Goal: Feedback & Contribution: Contribute content

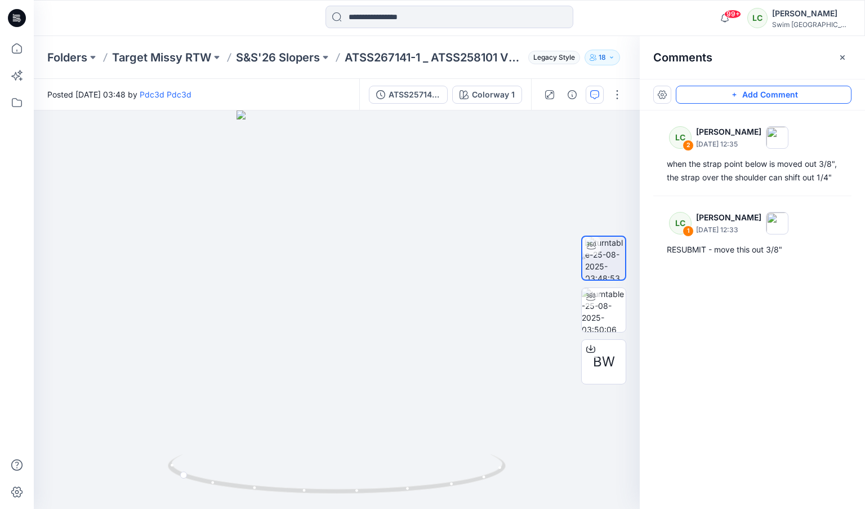
click at [700, 96] on button "Add Comment" at bounding box center [764, 95] width 176 height 18
click at [305, 297] on div "3" at bounding box center [337, 309] width 606 height 398
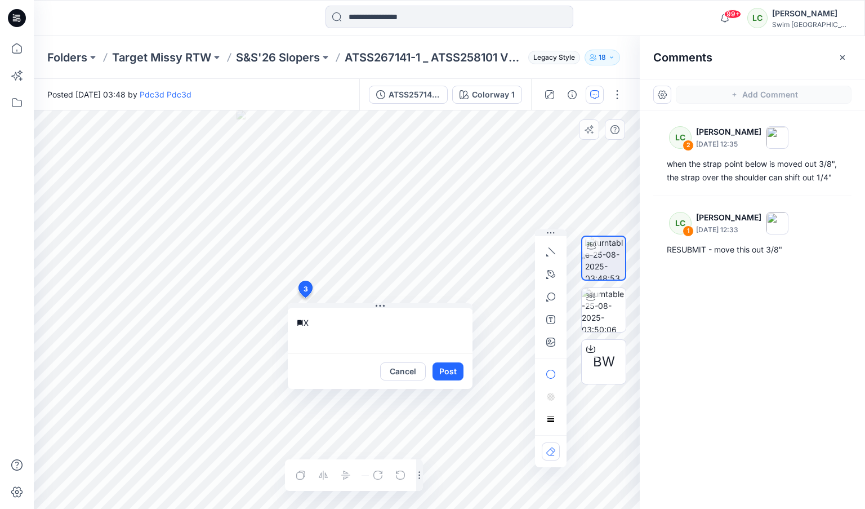
type textarea "*"
type textarea "**********"
click at [552, 340] on icon "button" at bounding box center [550, 341] width 9 height 9
type input"] "**********"
click at [456, 372] on button "Post" at bounding box center [448, 371] width 31 height 18
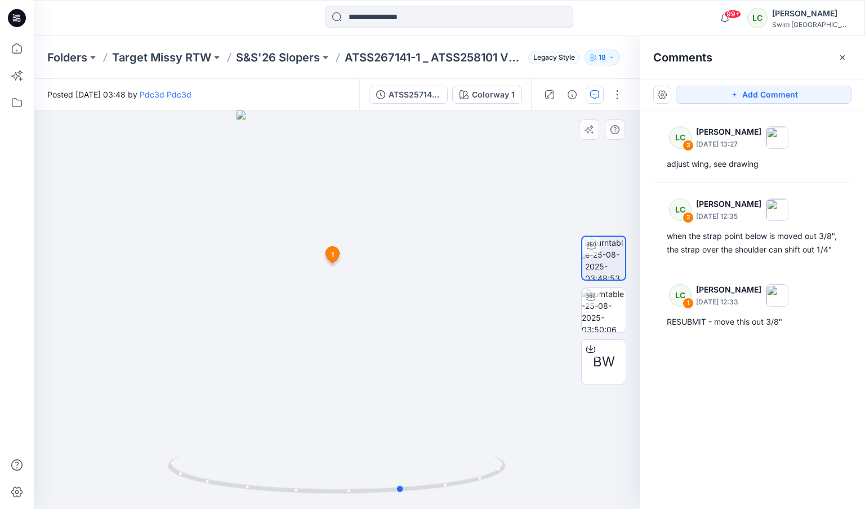
drag, startPoint x: 341, startPoint y: 407, endPoint x: 407, endPoint y: 404, distance: 66.0
click at [407, 404] on div at bounding box center [337, 309] width 606 height 398
click at [337, 258] on icon at bounding box center [333, 255] width 14 height 16
drag, startPoint x: 338, startPoint y: 270, endPoint x: 429, endPoint y: 264, distance: 91.4
click at [429, 264] on div at bounding box center [337, 309] width 606 height 398
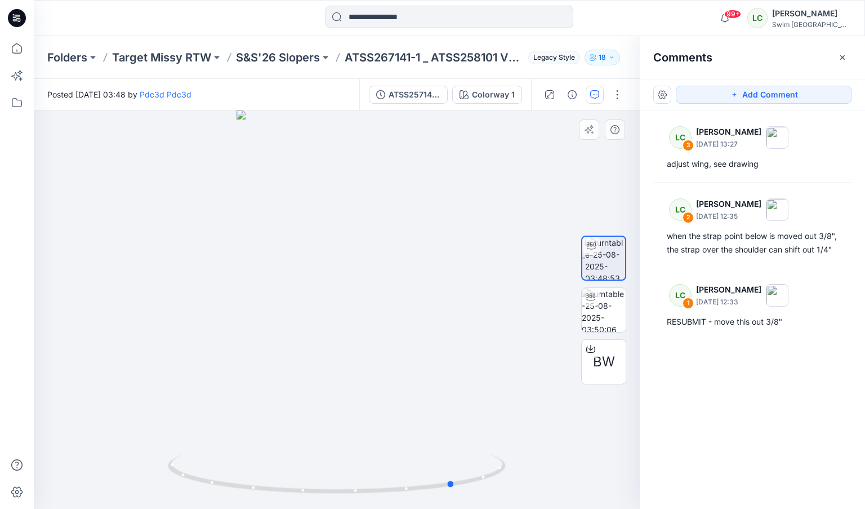
drag, startPoint x: 354, startPoint y: 318, endPoint x: 381, endPoint y: 312, distance: 27.7
click at [381, 312] on div at bounding box center [337, 309] width 606 height 398
click at [594, 319] on img at bounding box center [604, 310] width 44 height 44
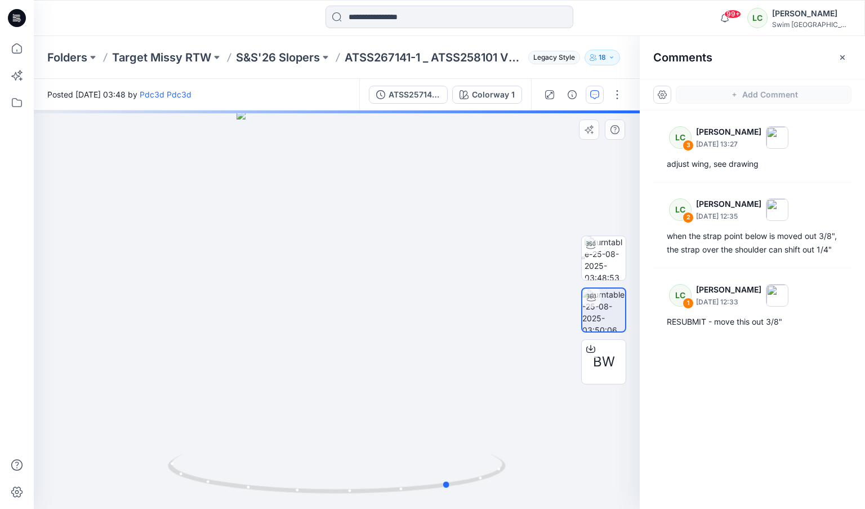
drag, startPoint x: 343, startPoint y: 357, endPoint x: 457, endPoint y: 349, distance: 114.1
click at [457, 349] on div at bounding box center [337, 309] width 606 height 398
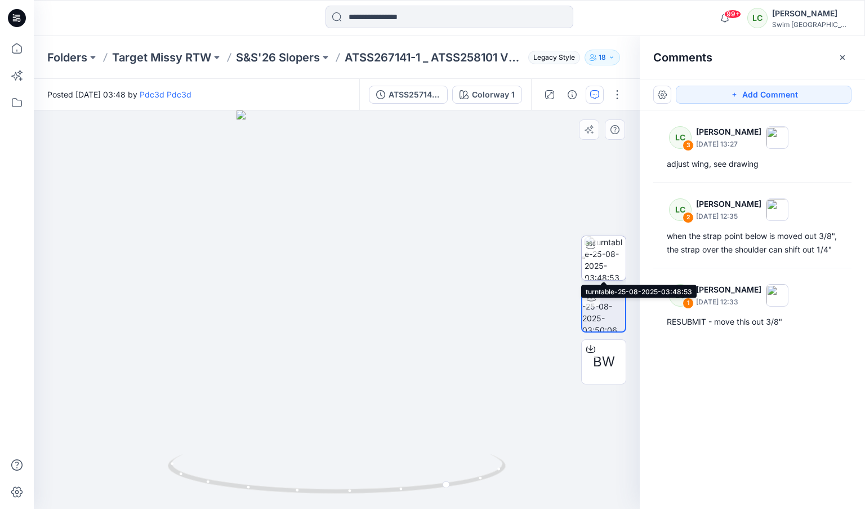
click at [598, 252] on div at bounding box center [591, 245] width 18 height 18
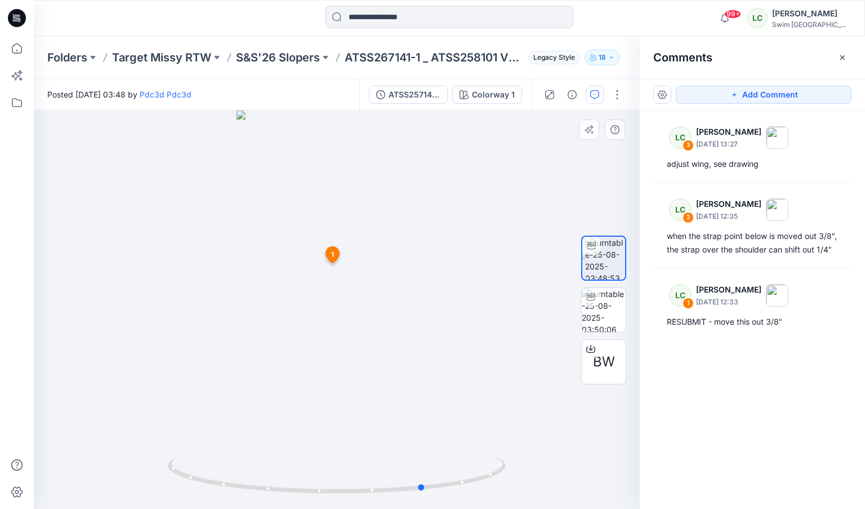
drag, startPoint x: 366, startPoint y: 299, endPoint x: 454, endPoint y: 291, distance: 88.3
click at [454, 291] on div at bounding box center [337, 309] width 606 height 398
click at [335, 255] on icon at bounding box center [333, 255] width 14 height 16
drag, startPoint x: 350, startPoint y: 279, endPoint x: 410, endPoint y: 267, distance: 61.4
click at [410, 267] on div at bounding box center [337, 309] width 606 height 398
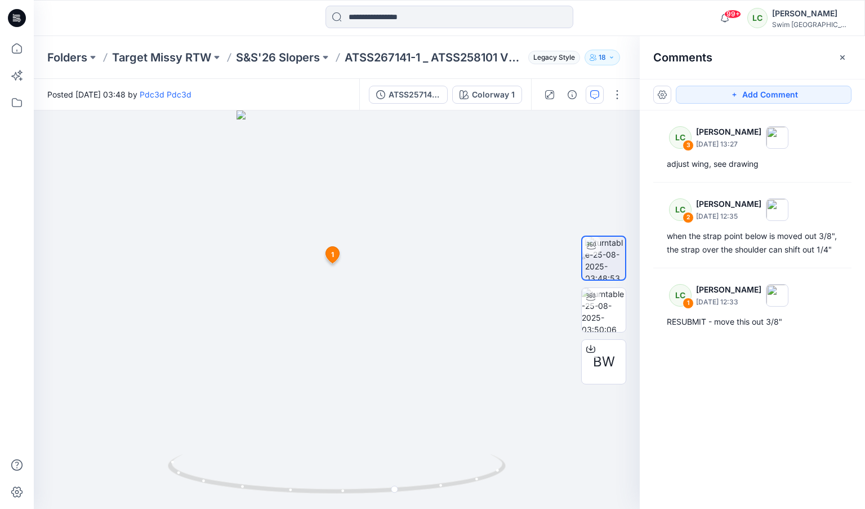
click at [332, 253] on span "1" at bounding box center [332, 255] width 3 height 10
drag, startPoint x: 360, startPoint y: 266, endPoint x: 431, endPoint y: 266, distance: 71.0
click at [431, 266] on div at bounding box center [337, 309] width 606 height 398
click at [333, 254] on span "1" at bounding box center [332, 255] width 3 height 10
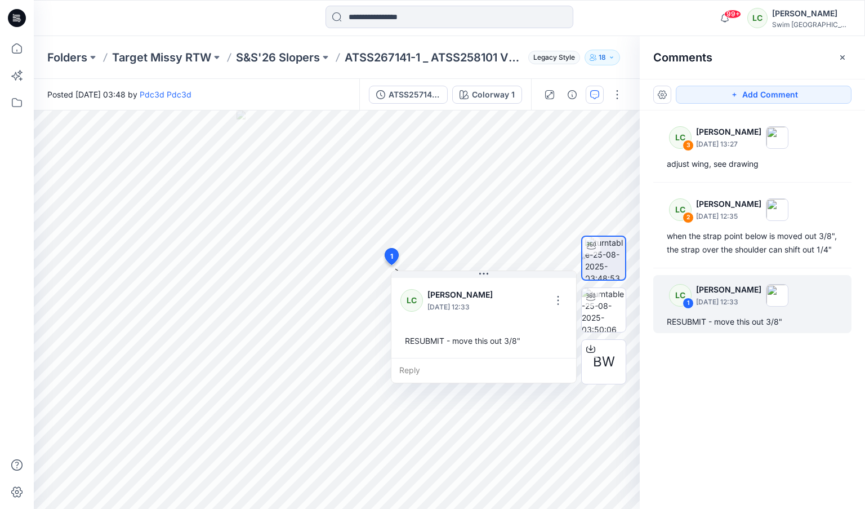
drag, startPoint x: 332, startPoint y: 254, endPoint x: 391, endPoint y: 256, distance: 58.7
click at [541, 303] on button "button" at bounding box center [541, 300] width 18 height 18
click at [540, 335] on button "Edit comment" at bounding box center [542, 326] width 86 height 21
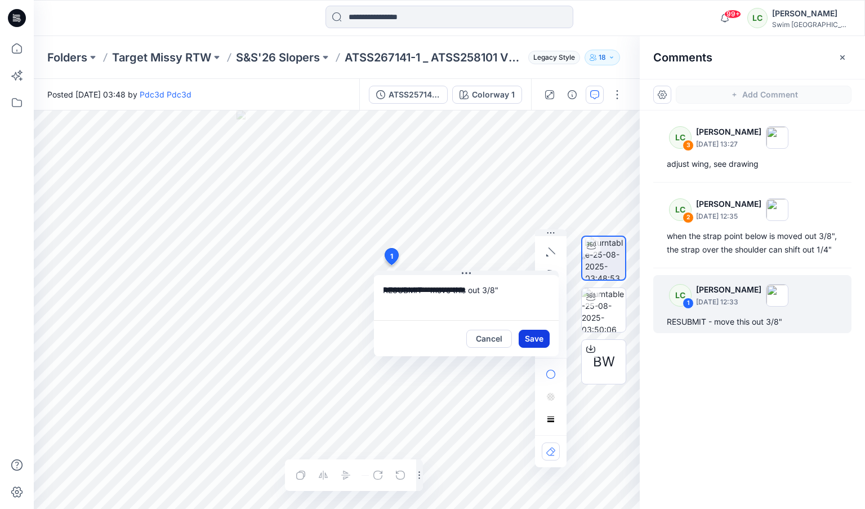
click at [536, 340] on button "Save" at bounding box center [534, 339] width 31 height 18
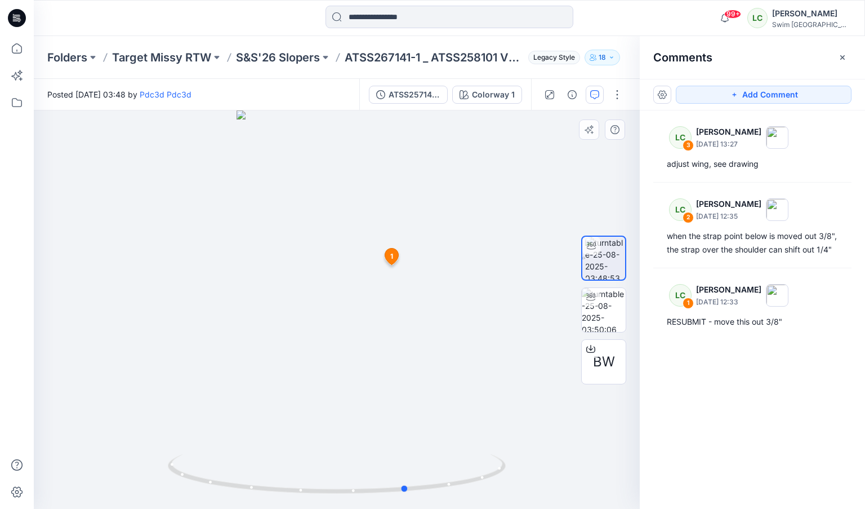
drag, startPoint x: 341, startPoint y: 320, endPoint x: 412, endPoint y: 327, distance: 70.7
click at [412, 327] on div at bounding box center [337, 309] width 606 height 398
click at [392, 255] on span "1" at bounding box center [391, 256] width 3 height 10
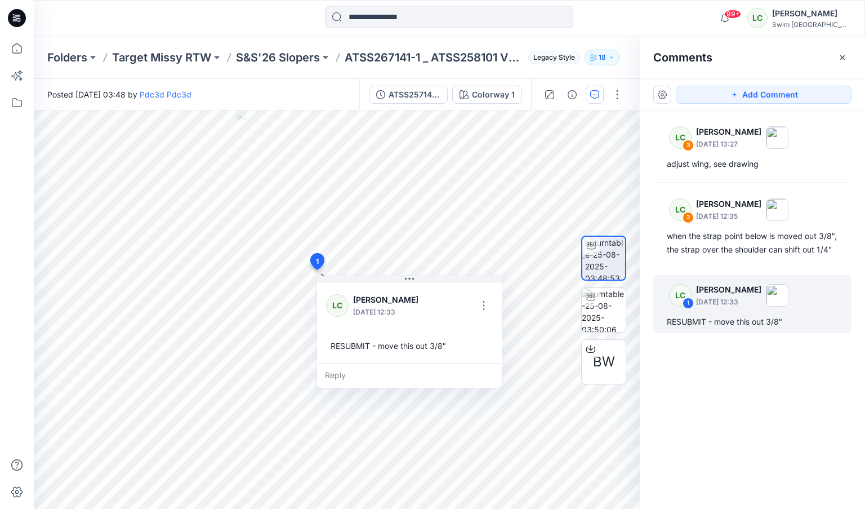
drag, startPoint x: 392, startPoint y: 255, endPoint x: 317, endPoint y: 261, distance: 75.8
click at [466, 305] on button "button" at bounding box center [467, 305] width 18 height 18
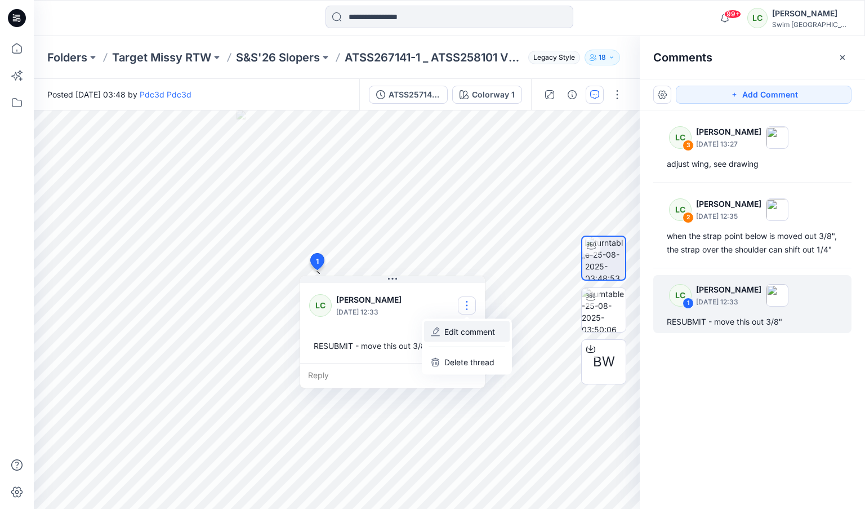
click at [482, 336] on p "Edit comment" at bounding box center [470, 332] width 51 height 12
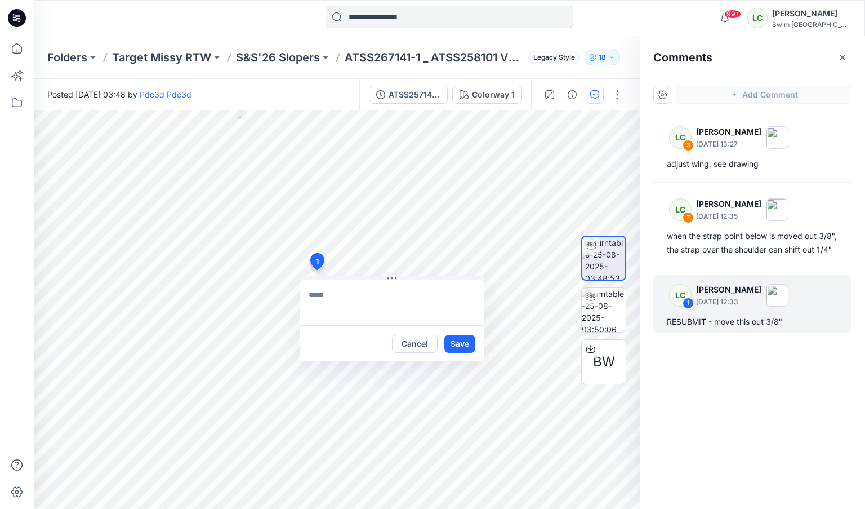
type textarea "**********"
click at [550, 339] on icon "button" at bounding box center [550, 341] width 9 height 9
type input"] "**********"
click at [374, 289] on textarea "**********" at bounding box center [392, 302] width 185 height 45
drag, startPoint x: 432, startPoint y: 293, endPoint x: 358, endPoint y: 291, distance: 73.3
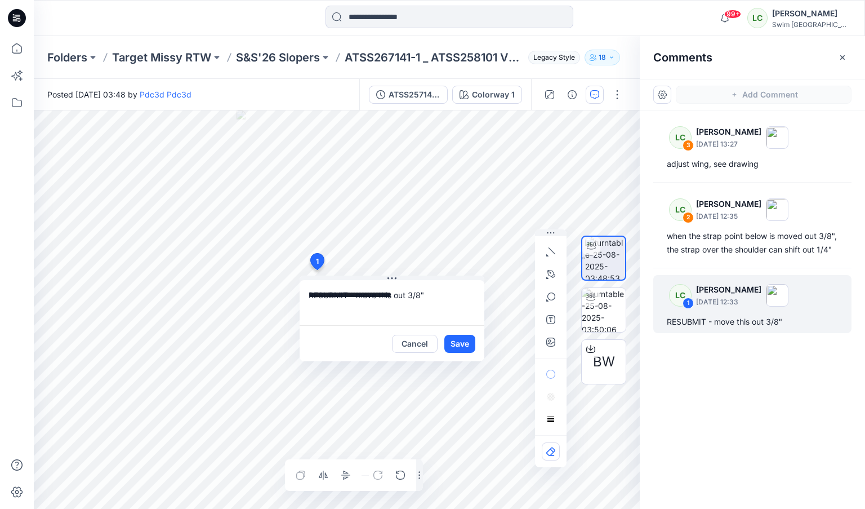
click at [358, 291] on textarea "**********" at bounding box center [392, 302] width 185 height 45
type textarea "**********"
click at [469, 340] on button "Save" at bounding box center [460, 344] width 31 height 18
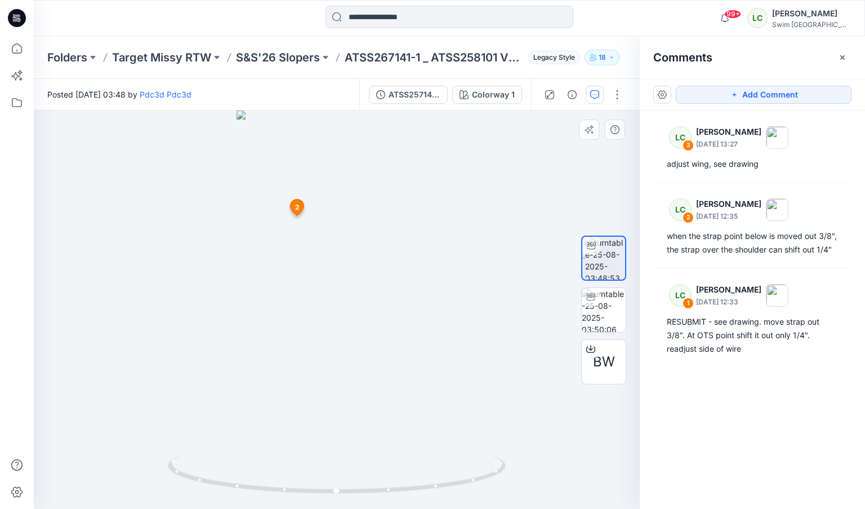
click at [297, 209] on span "2" at bounding box center [297, 207] width 5 height 10
drag, startPoint x: 326, startPoint y: 252, endPoint x: 524, endPoint y: 232, distance: 199.3
click at [524, 232] on div at bounding box center [337, 309] width 606 height 398
click at [310, 284] on icon at bounding box center [306, 289] width 14 height 16
